Goal: Navigation & Orientation: Find specific page/section

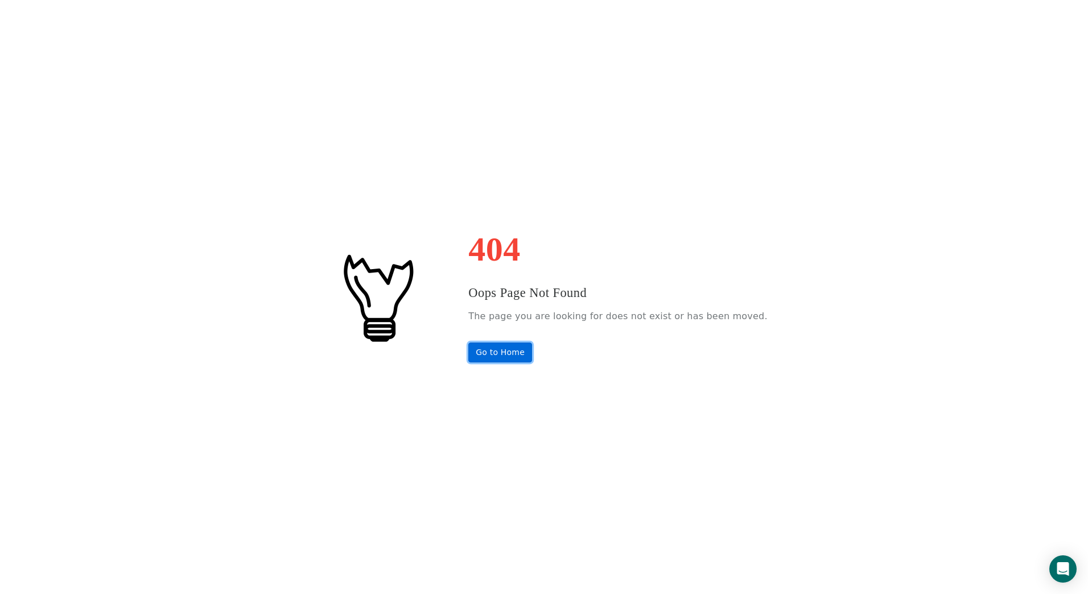
click at [523, 352] on link "Go to Home" at bounding box center [500, 352] width 64 height 20
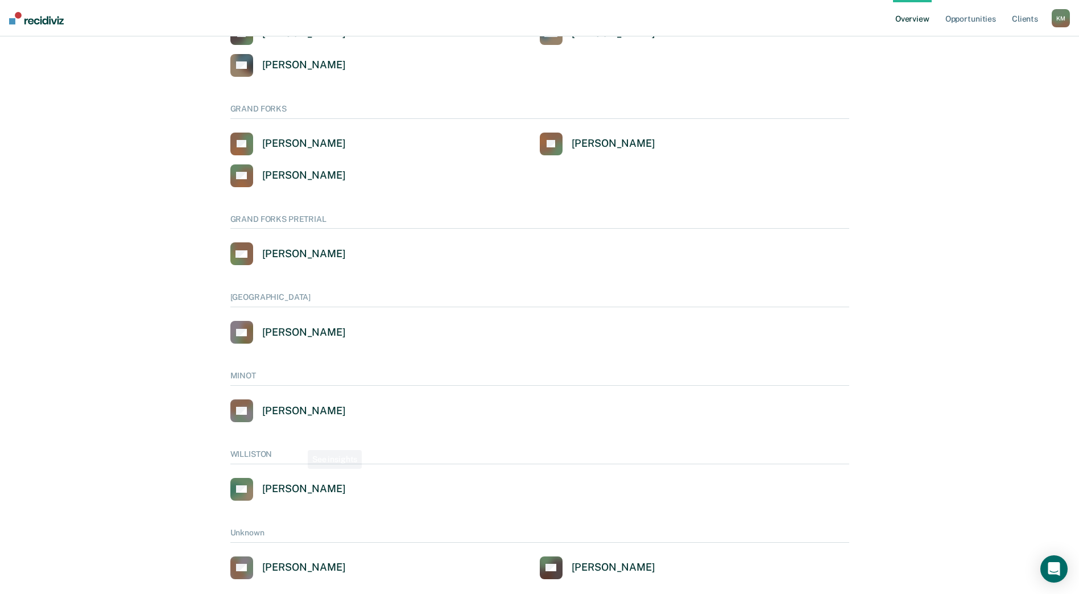
scroll to position [512, 0]
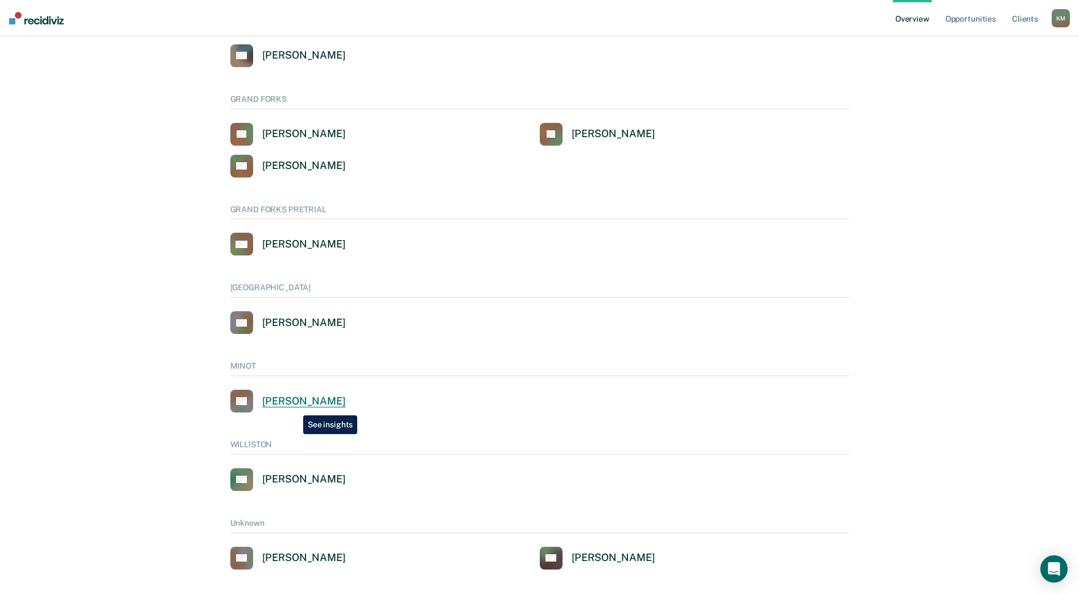
click at [295, 407] on div "Scott Kopp" at bounding box center [304, 401] width 84 height 13
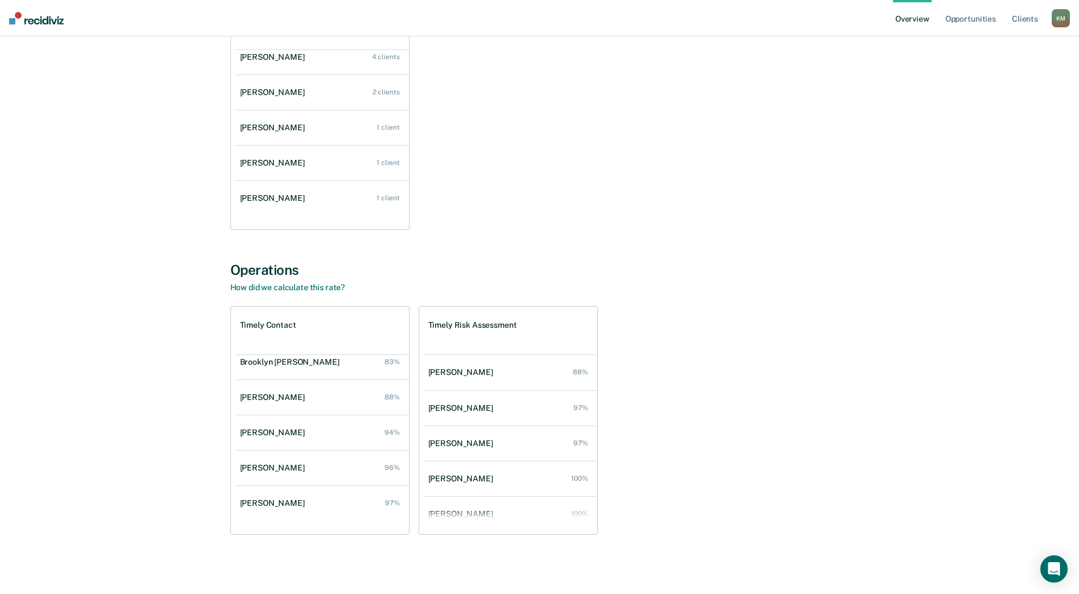
scroll to position [171, 0]
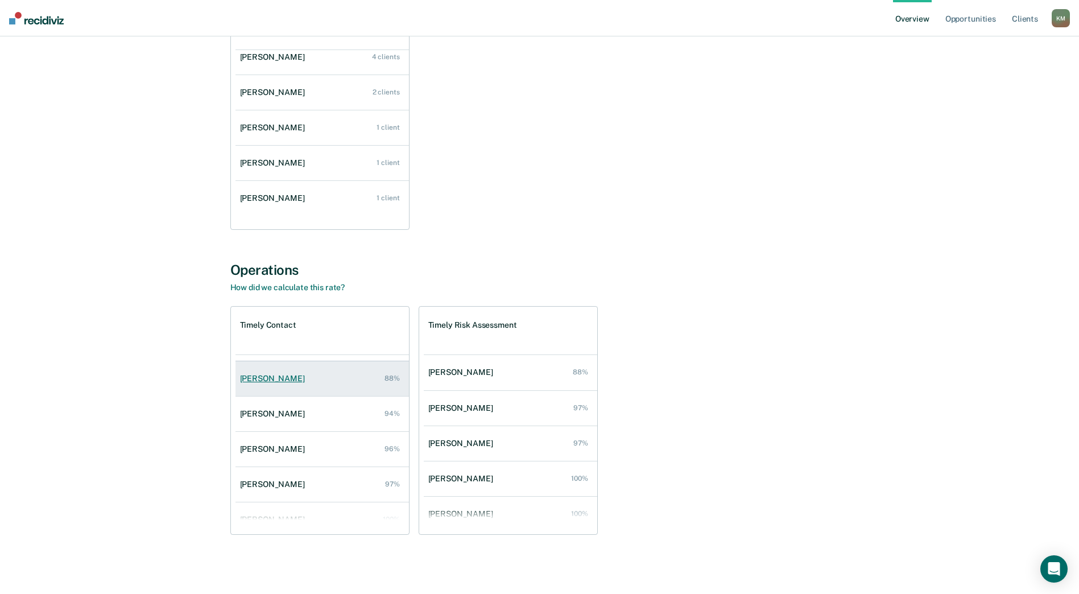
click at [287, 380] on div "Jordan Thompson" at bounding box center [274, 379] width 69 height 10
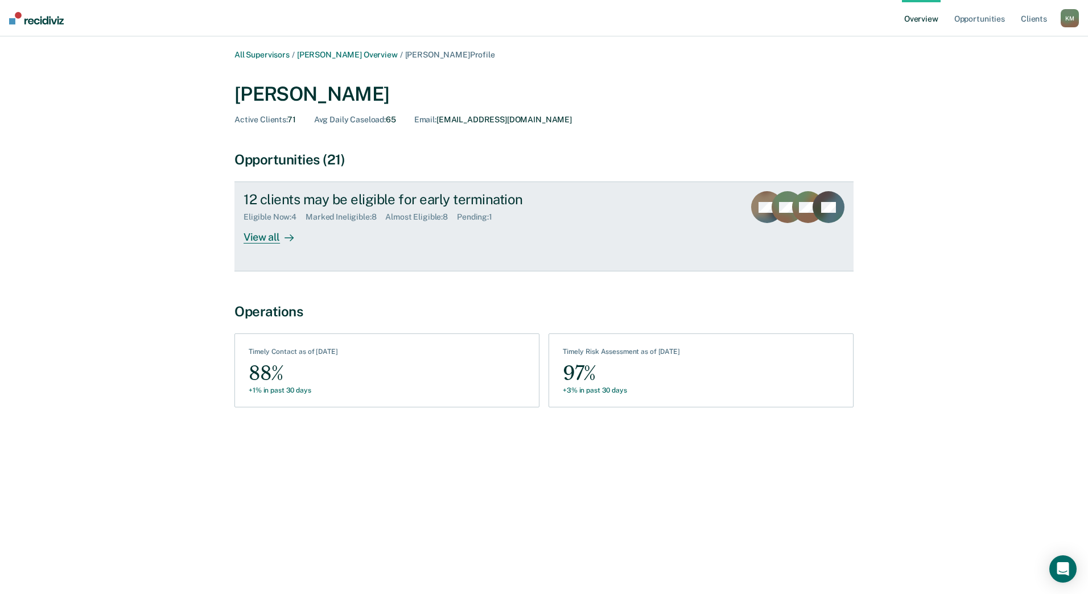
click at [263, 236] on div "View all" at bounding box center [275, 233] width 64 height 22
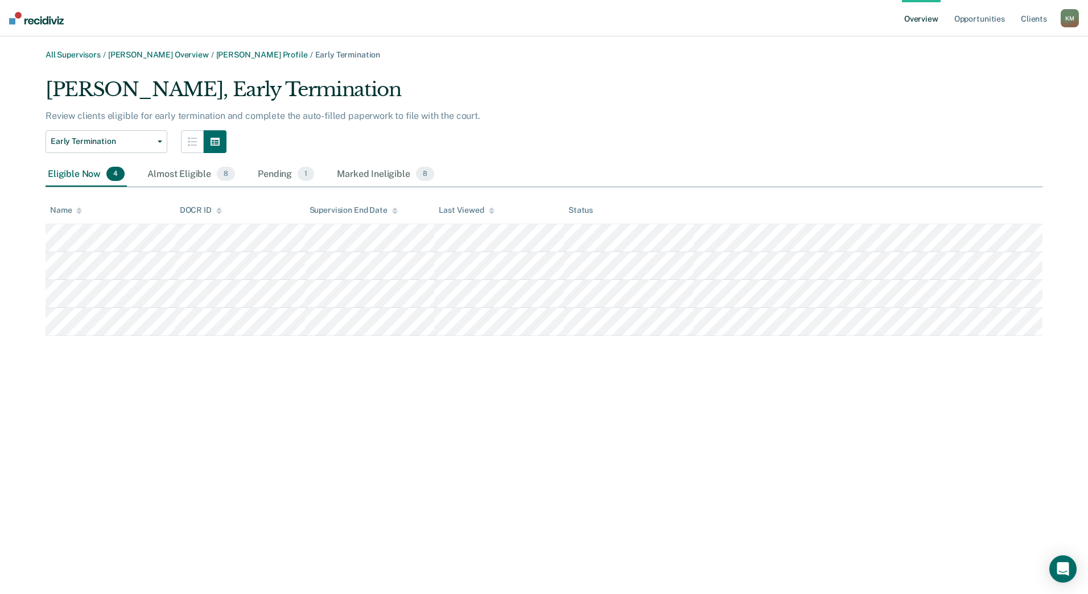
click at [1070, 20] on div "K M" at bounding box center [1069, 18] width 18 height 18
click at [1020, 60] on link "Go to Operations" at bounding box center [1021, 60] width 95 height 10
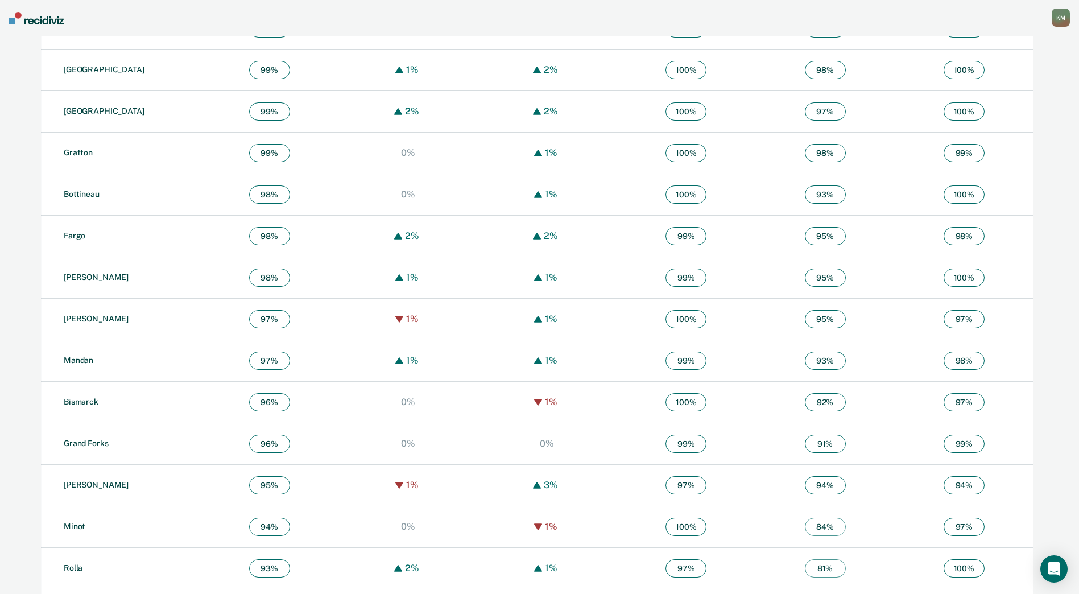
scroll to position [615, 0]
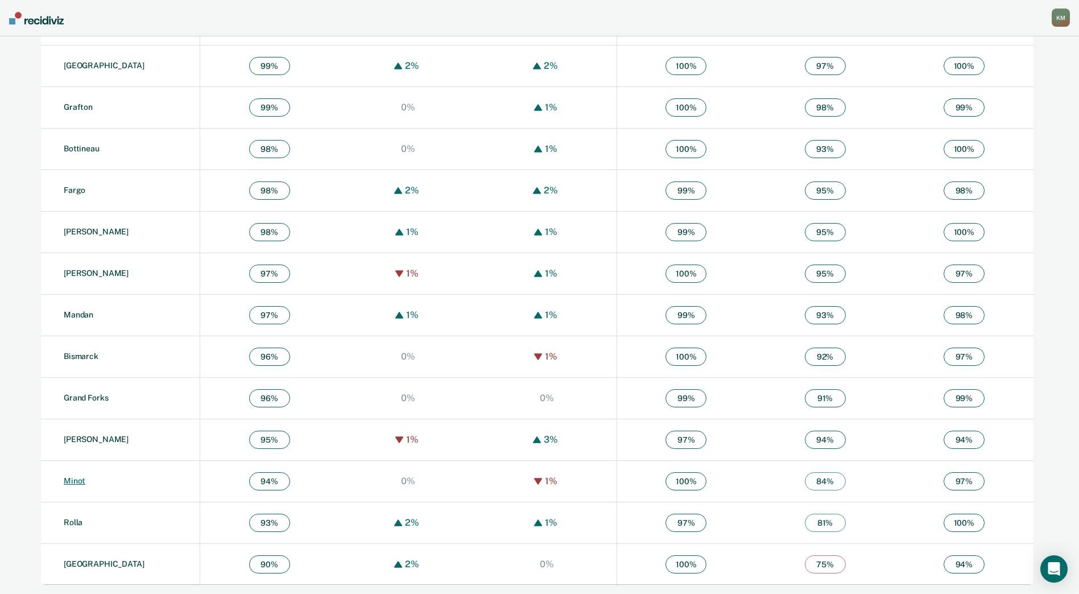
click at [78, 479] on link "Minot" at bounding box center [75, 480] width 22 height 9
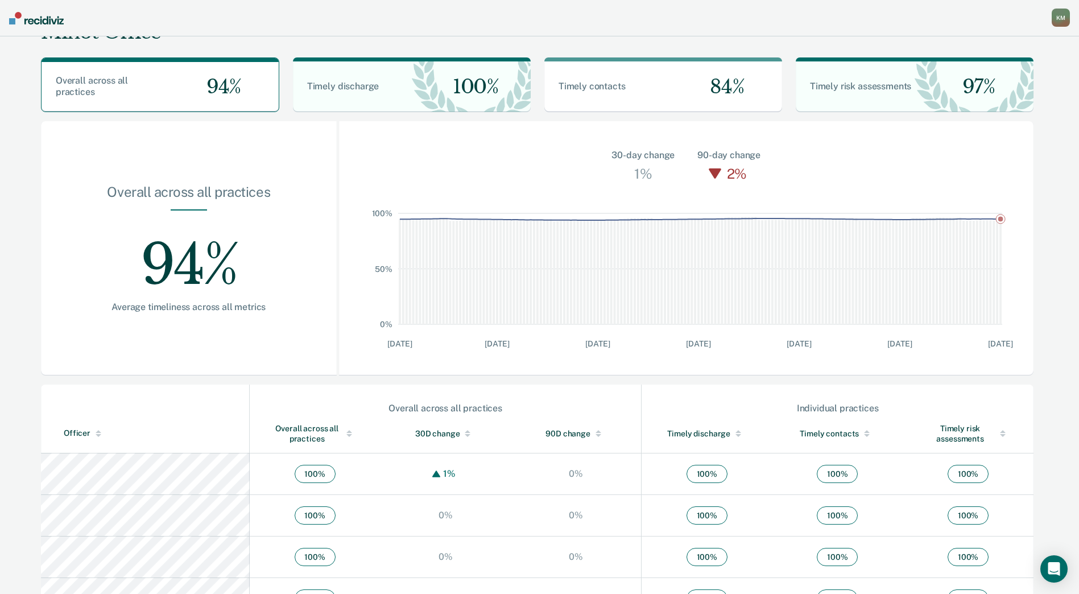
scroll to position [114, 0]
